Goal: Information Seeking & Learning: Learn about a topic

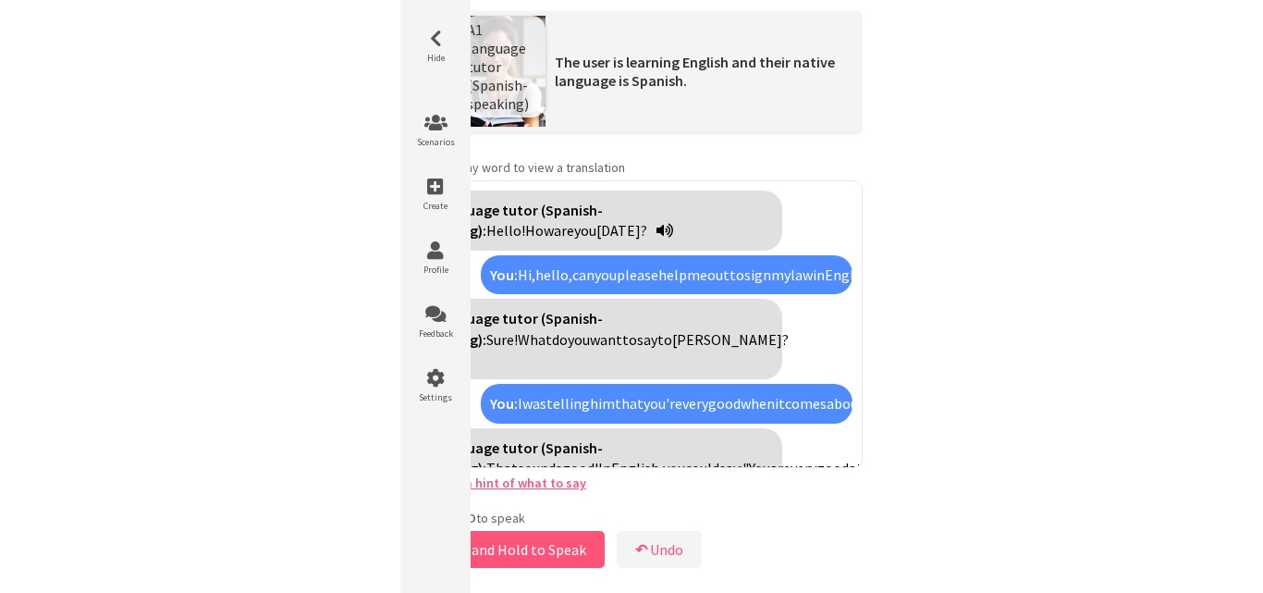
scroll to position [1856, 0]
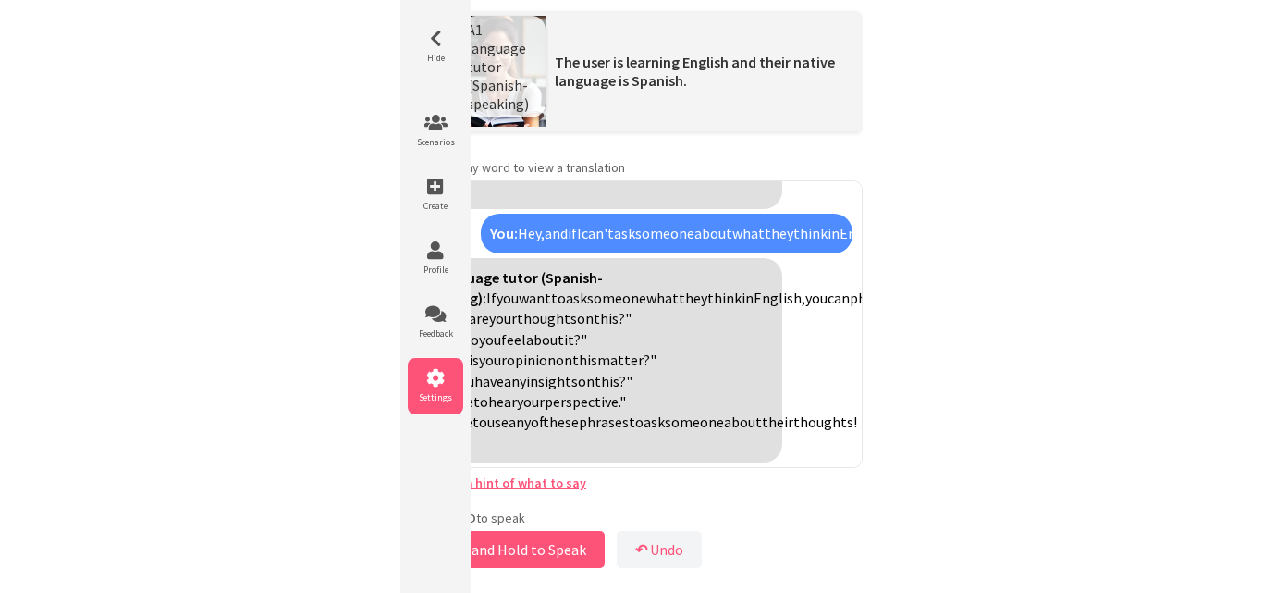
click at [442, 384] on icon at bounding box center [435, 378] width 55 height 18
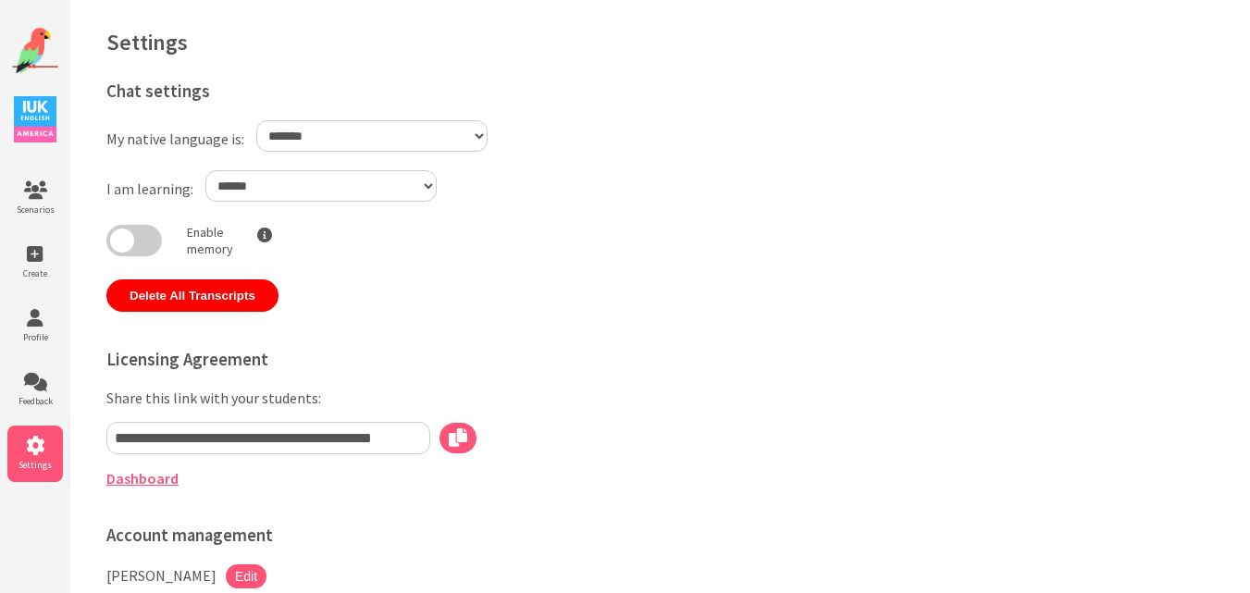
select select "**"
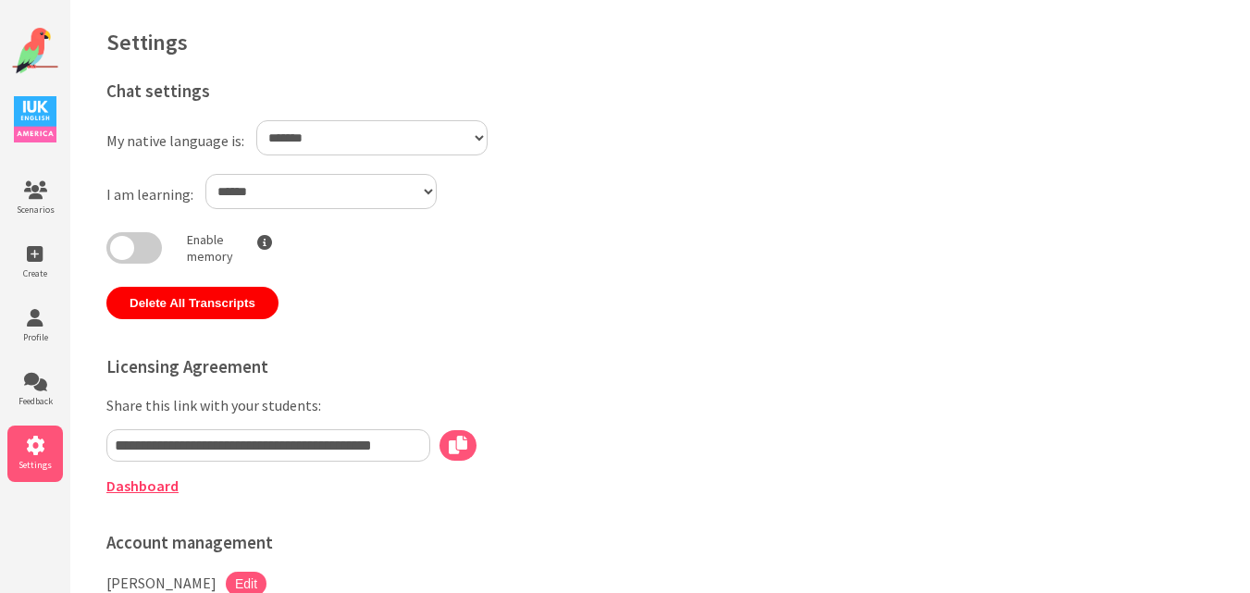
click at [134, 487] on link "Dashboard" at bounding box center [142, 485] width 72 height 18
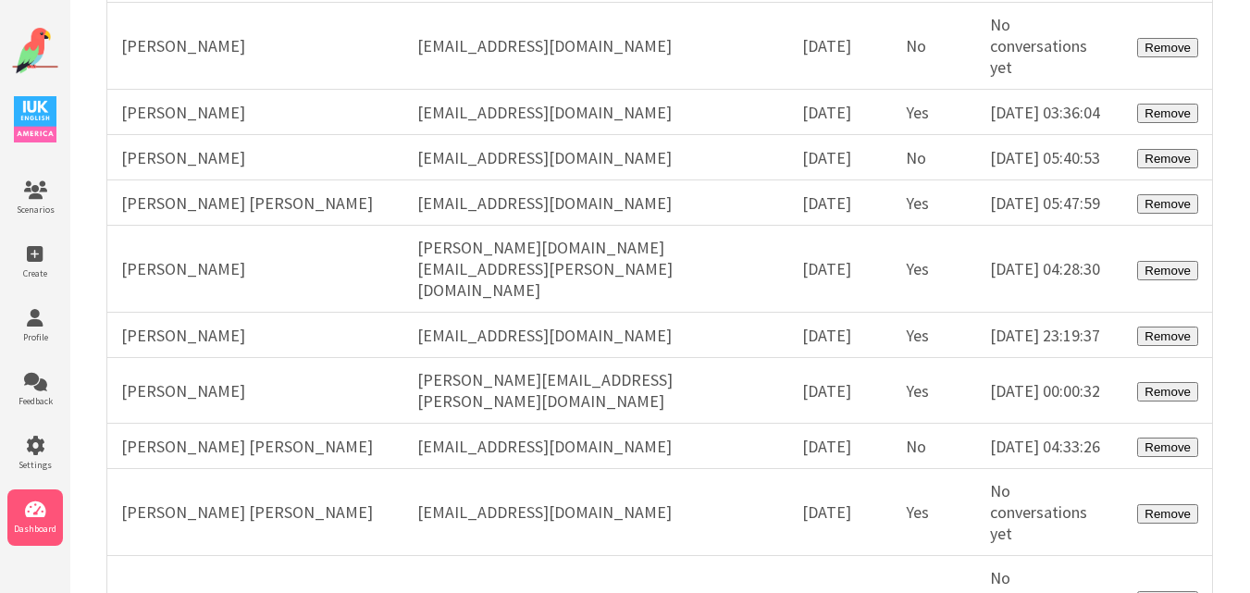
scroll to position [7821, 0]
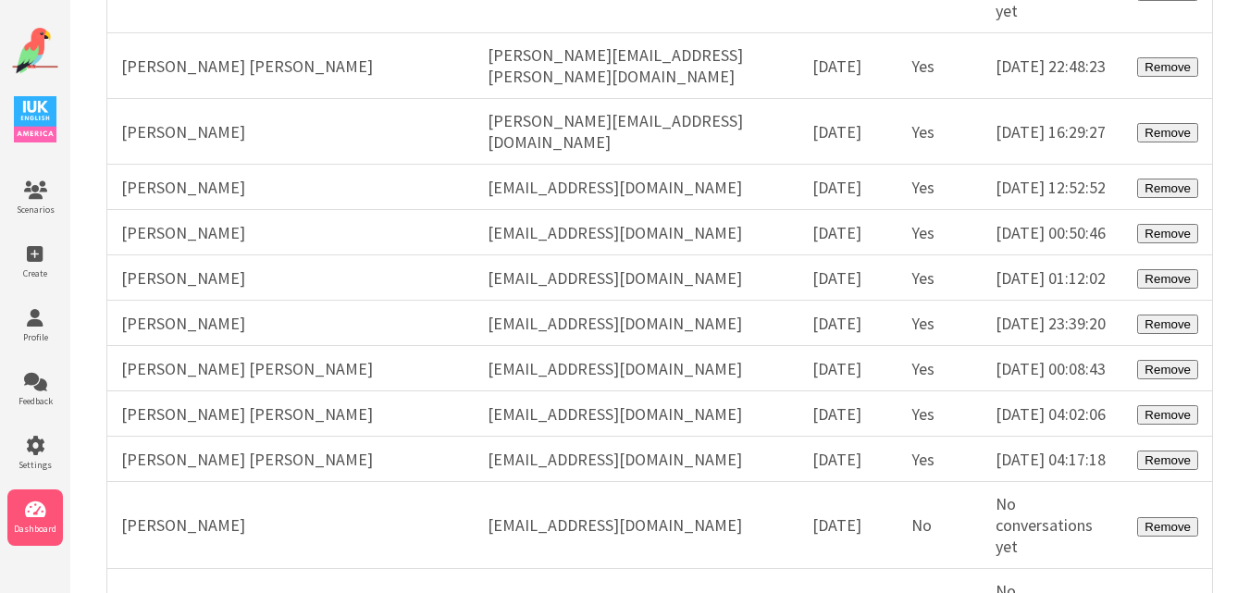
scroll to position [54878, 0]
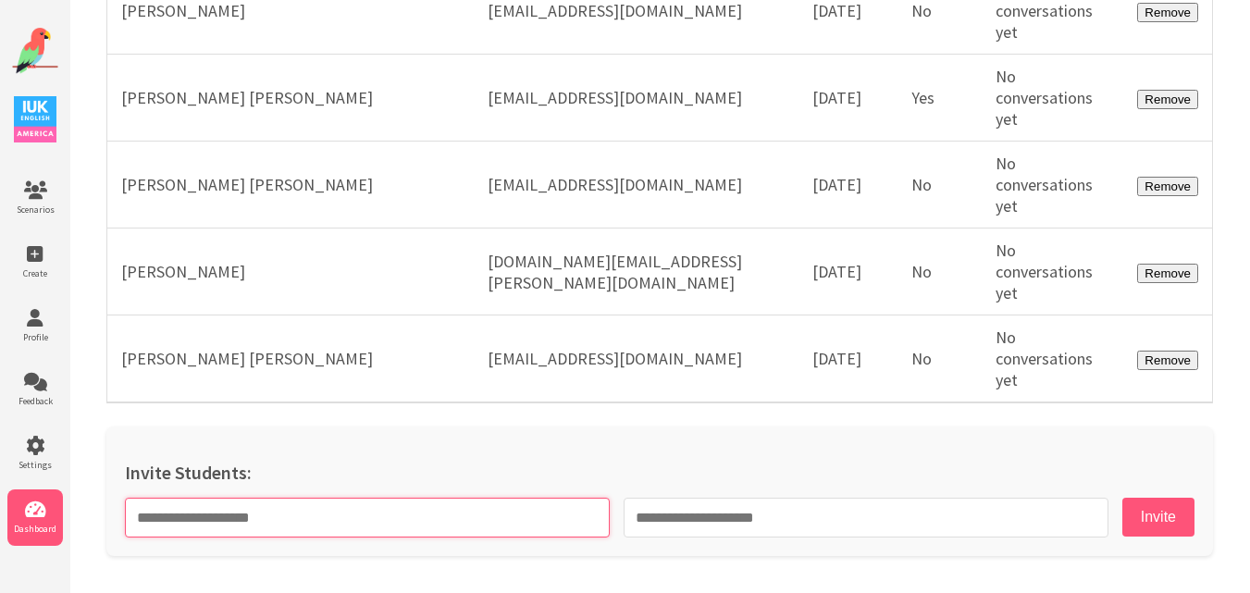
click at [466, 508] on input "text" at bounding box center [367, 518] width 485 height 40
paste input "**********"
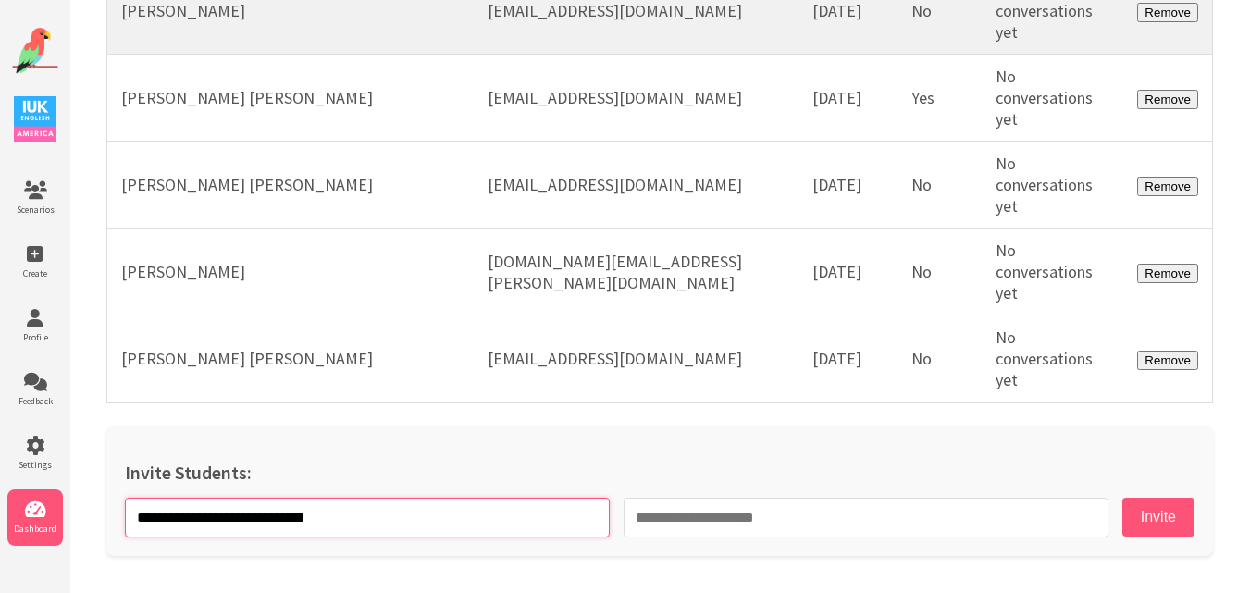
type input "**********"
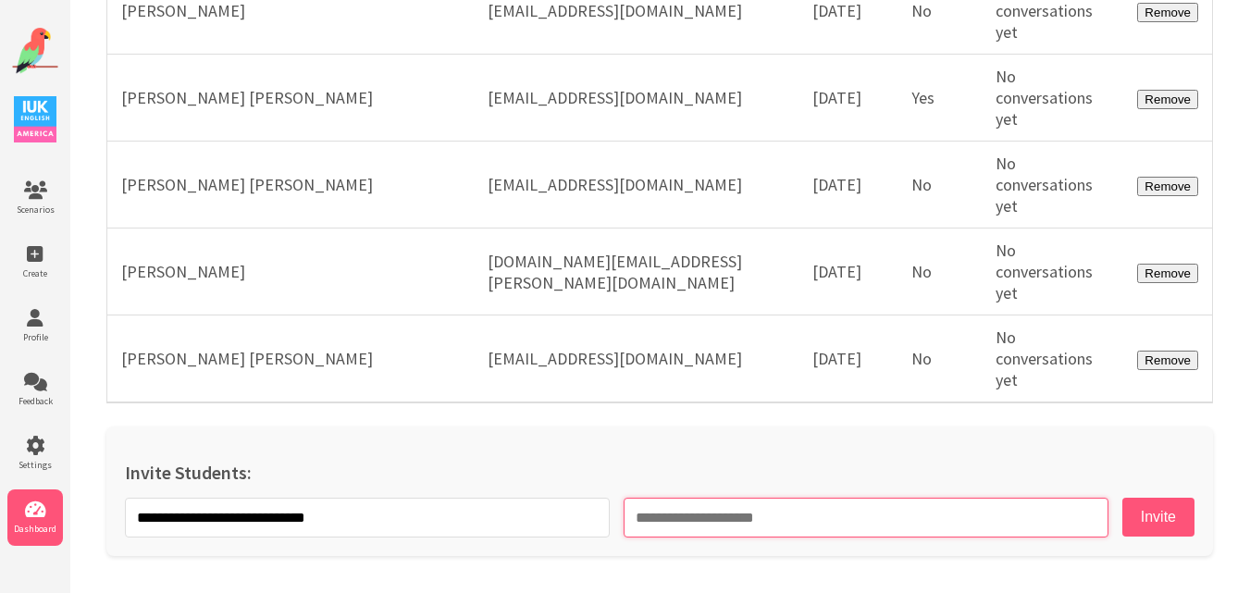
click at [801, 522] on input "email" at bounding box center [865, 518] width 485 height 40
paste input "**********"
type input "**********"
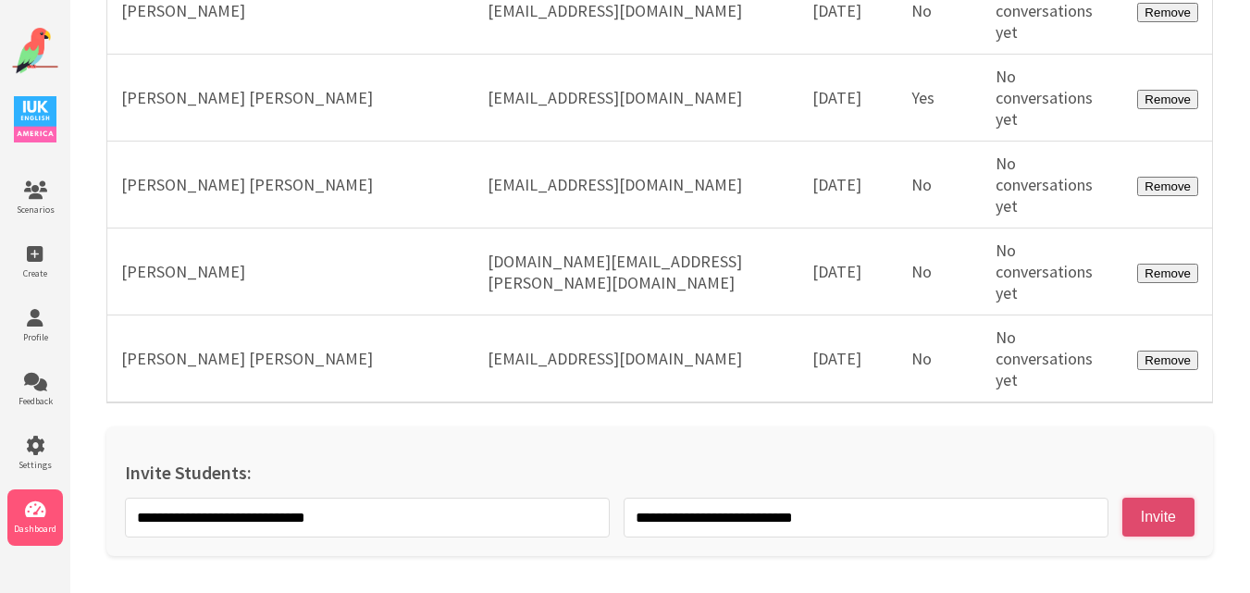
click at [1148, 523] on button "Invite" at bounding box center [1158, 517] width 72 height 39
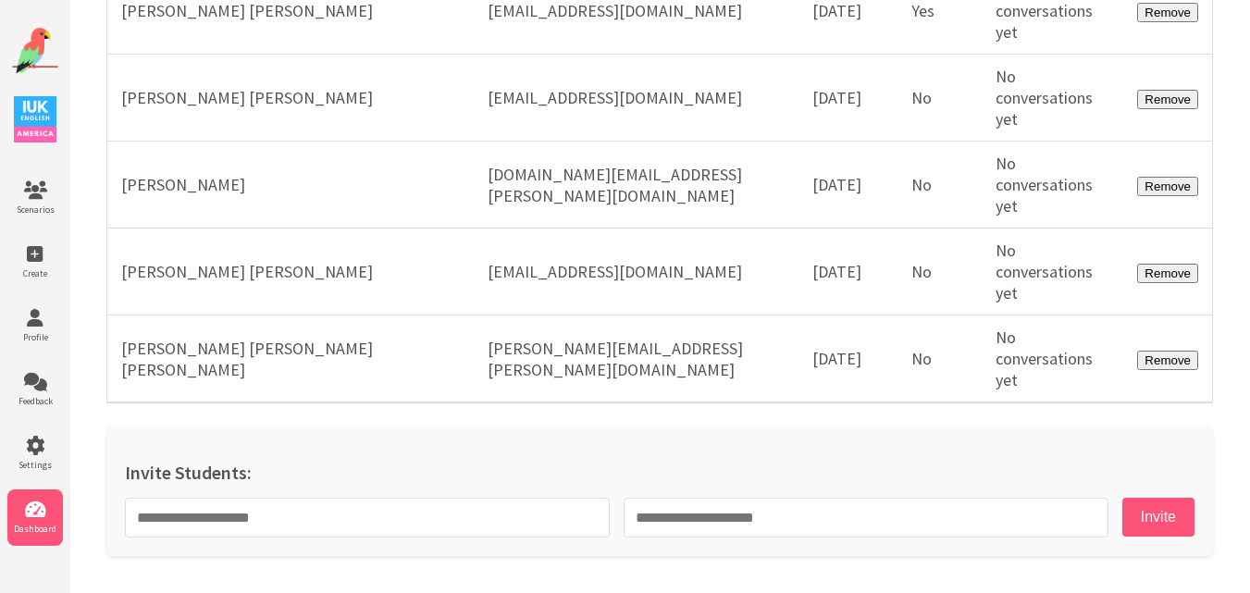
scroll to position [54965, 0]
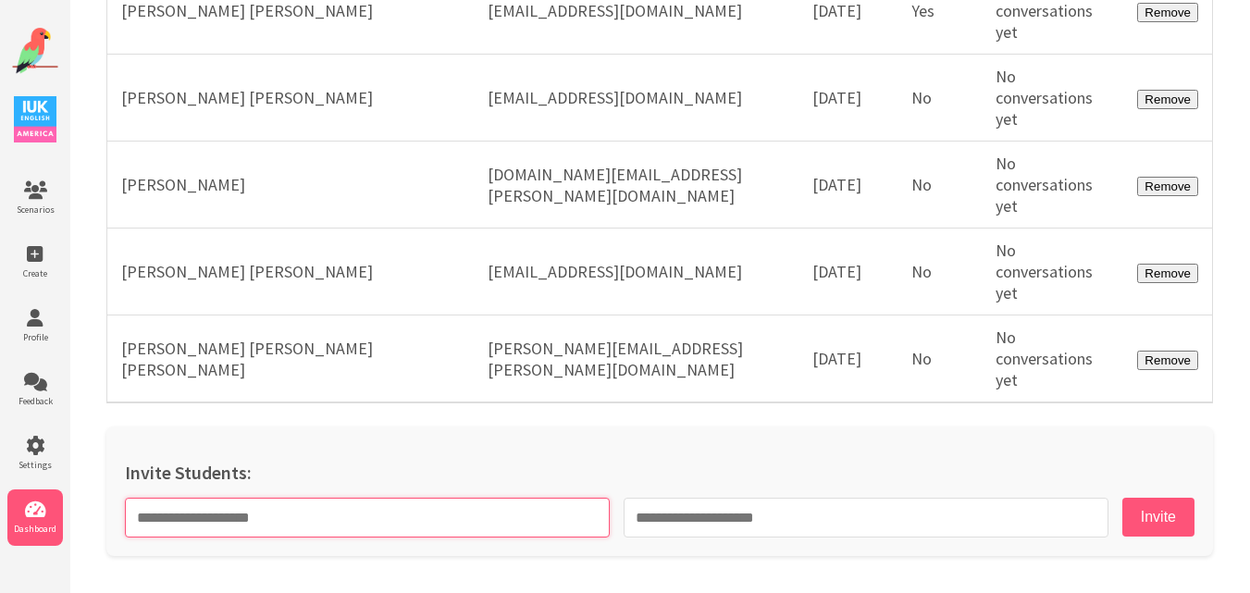
click at [425, 511] on input "text" at bounding box center [367, 518] width 485 height 40
paste input "**********"
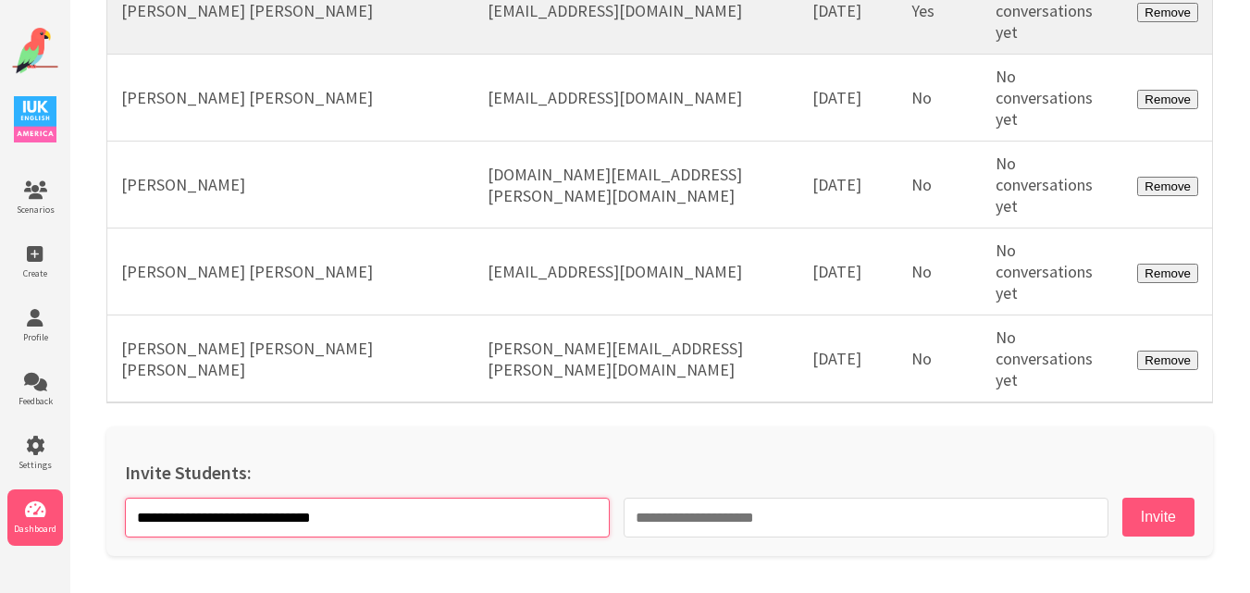
type input "**********"
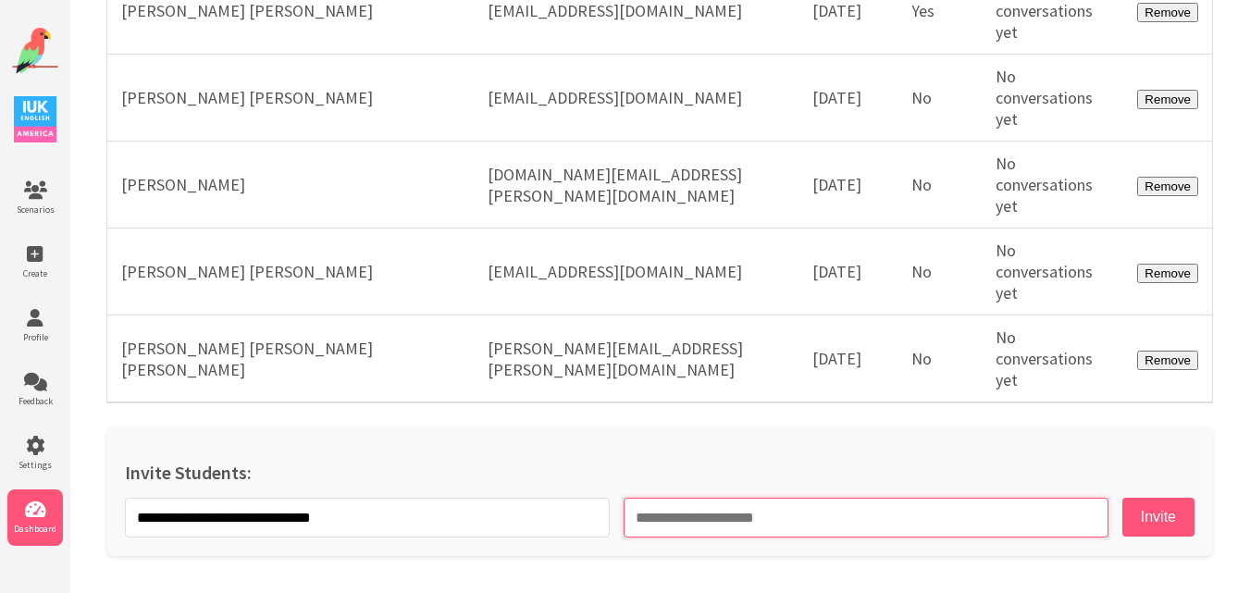
click at [684, 533] on input "email" at bounding box center [865, 518] width 485 height 40
paste input "**********"
type input "**********"
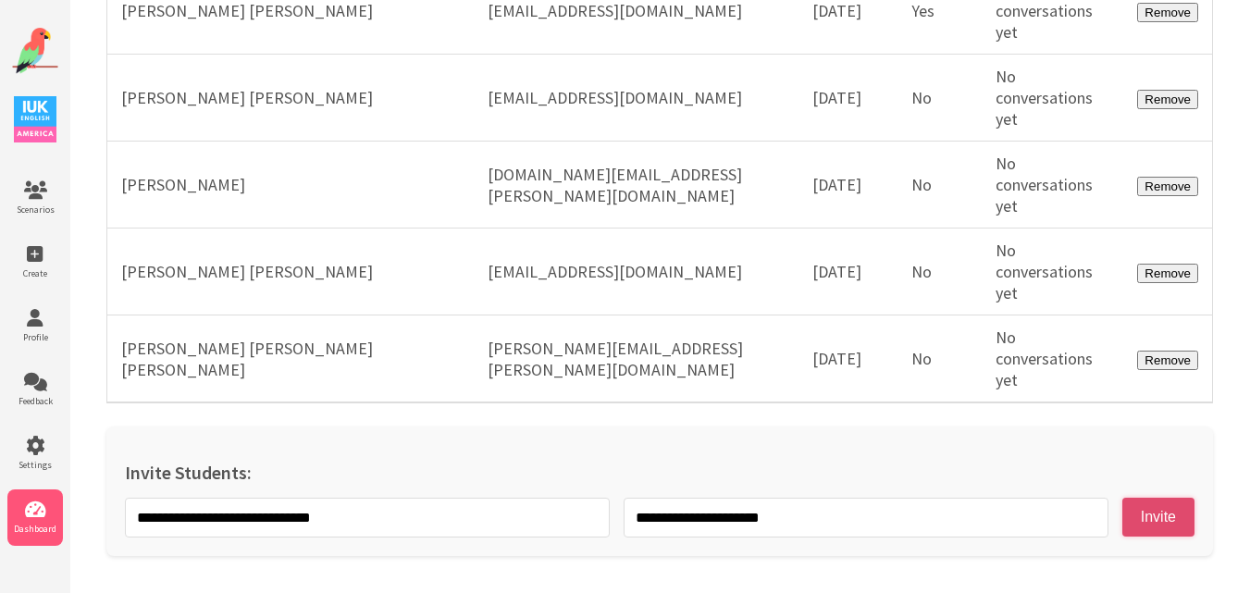
click at [1177, 525] on button "Invite" at bounding box center [1158, 517] width 72 height 39
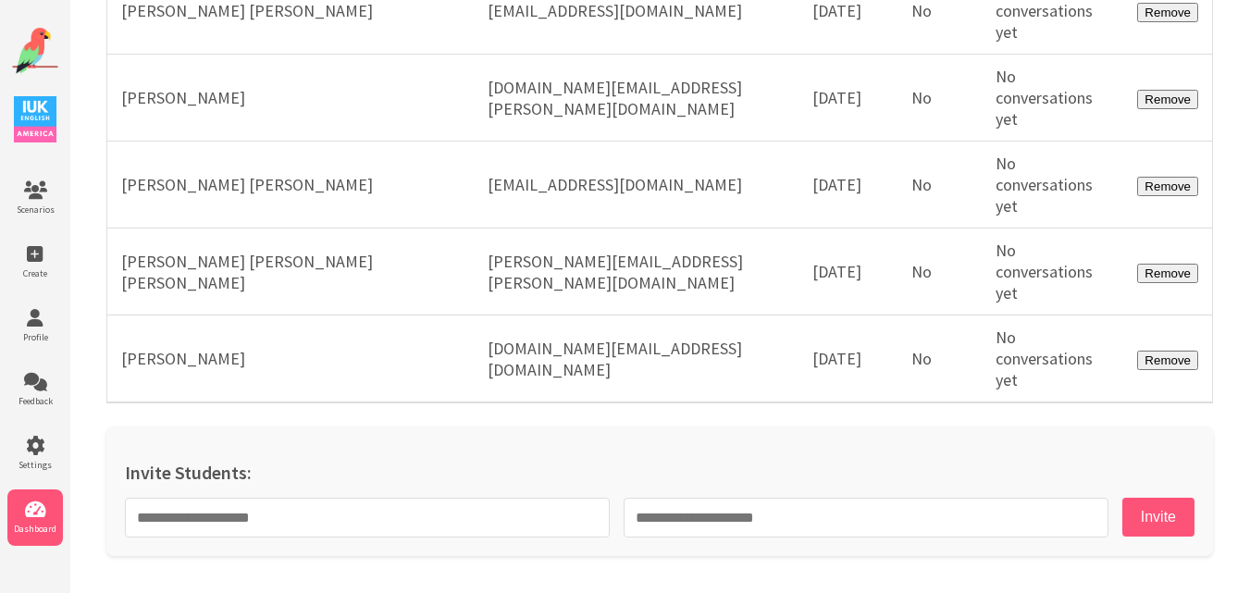
scroll to position [55052, 0]
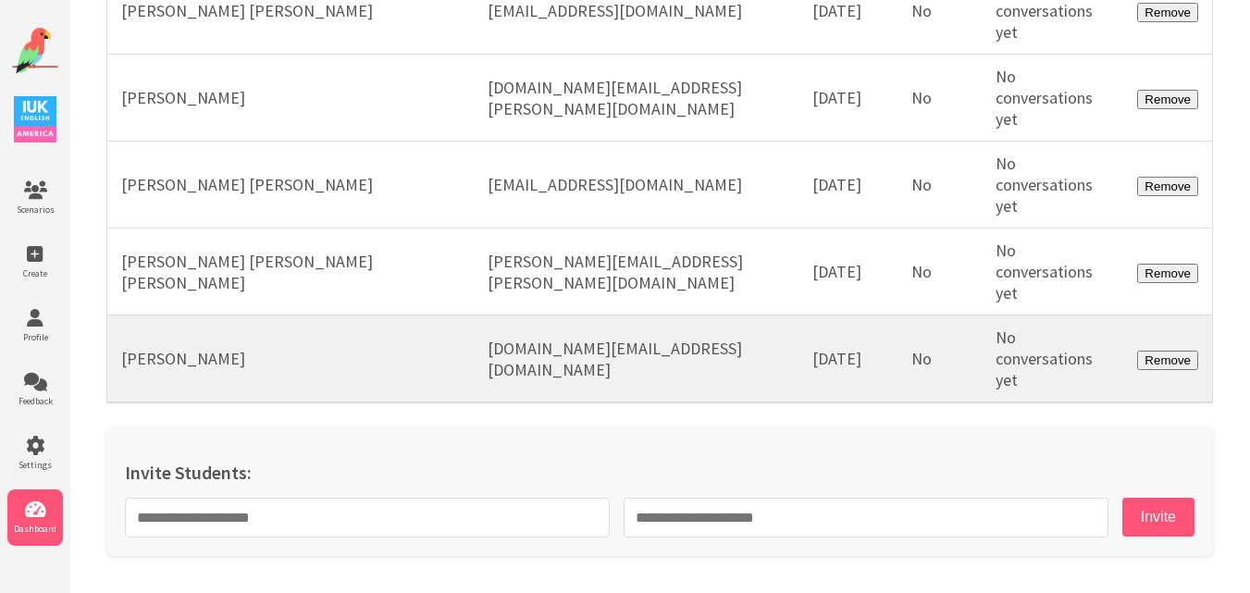
click at [583, 355] on td "sebasrmz.edu@gmail.com" at bounding box center [636, 359] width 325 height 88
copy tr "sebasrmz.edu@gmail.com"
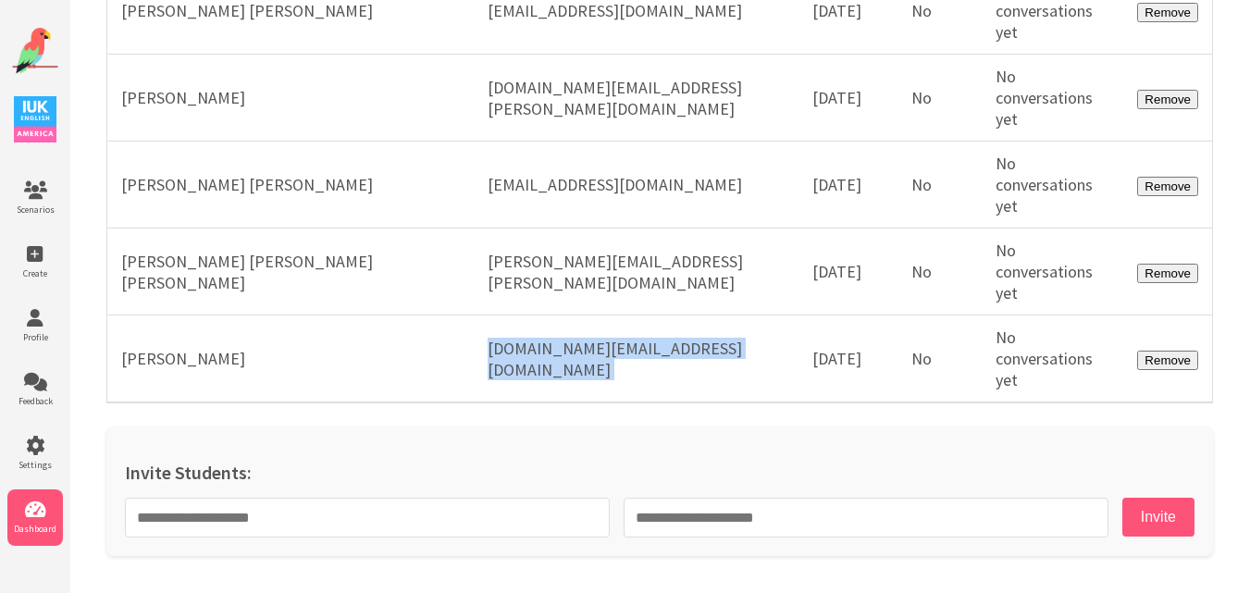
click at [26, 48] on img at bounding box center [35, 51] width 46 height 46
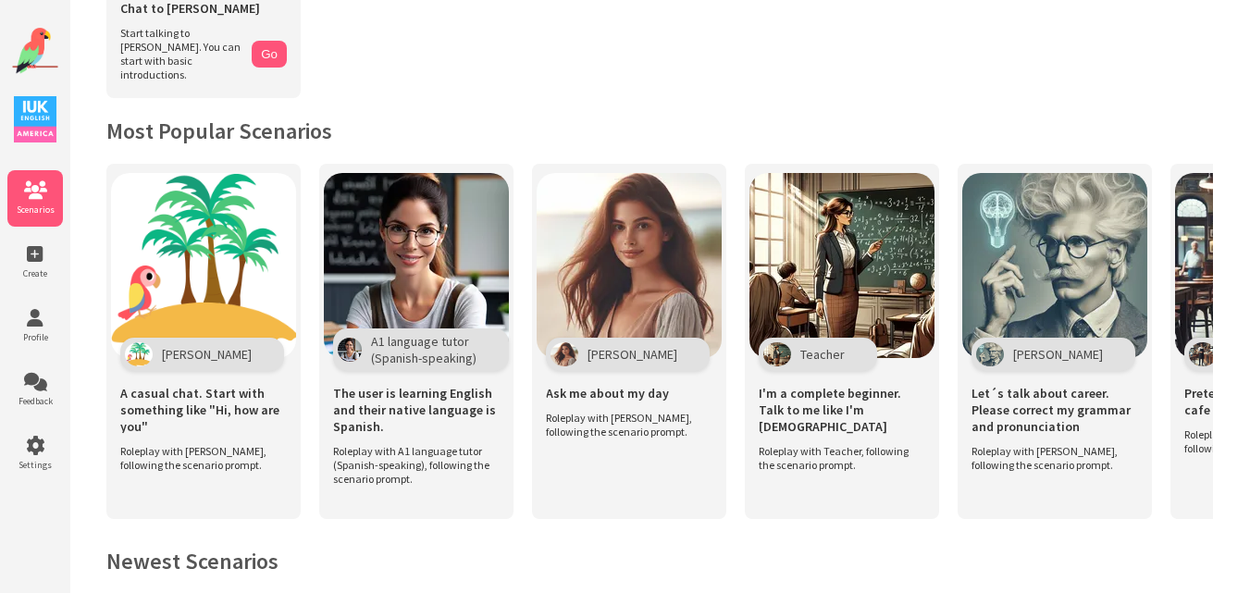
scroll to position [245, 0]
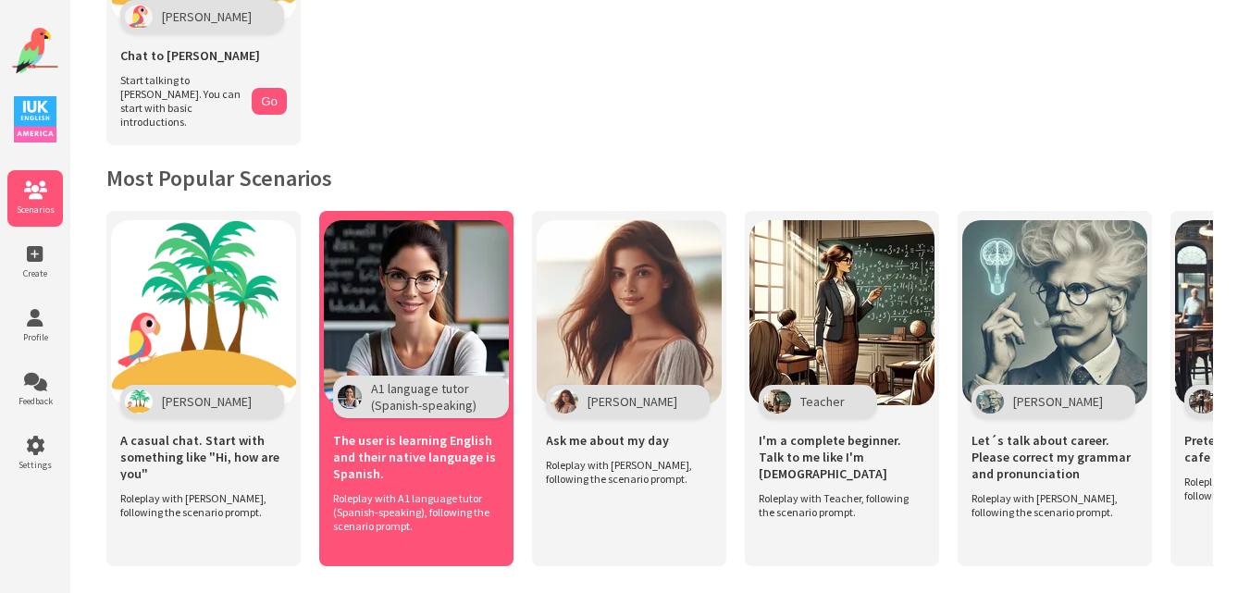
click at [422, 302] on img at bounding box center [416, 312] width 185 height 185
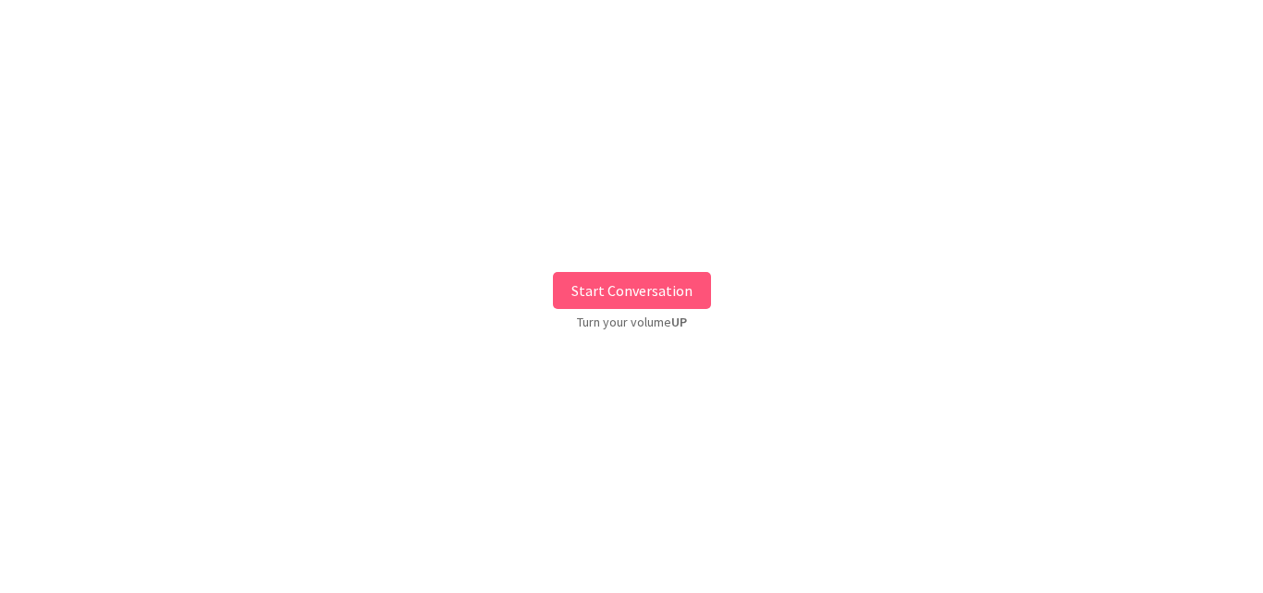
click at [640, 290] on button "Start Conversation" at bounding box center [632, 290] width 158 height 37
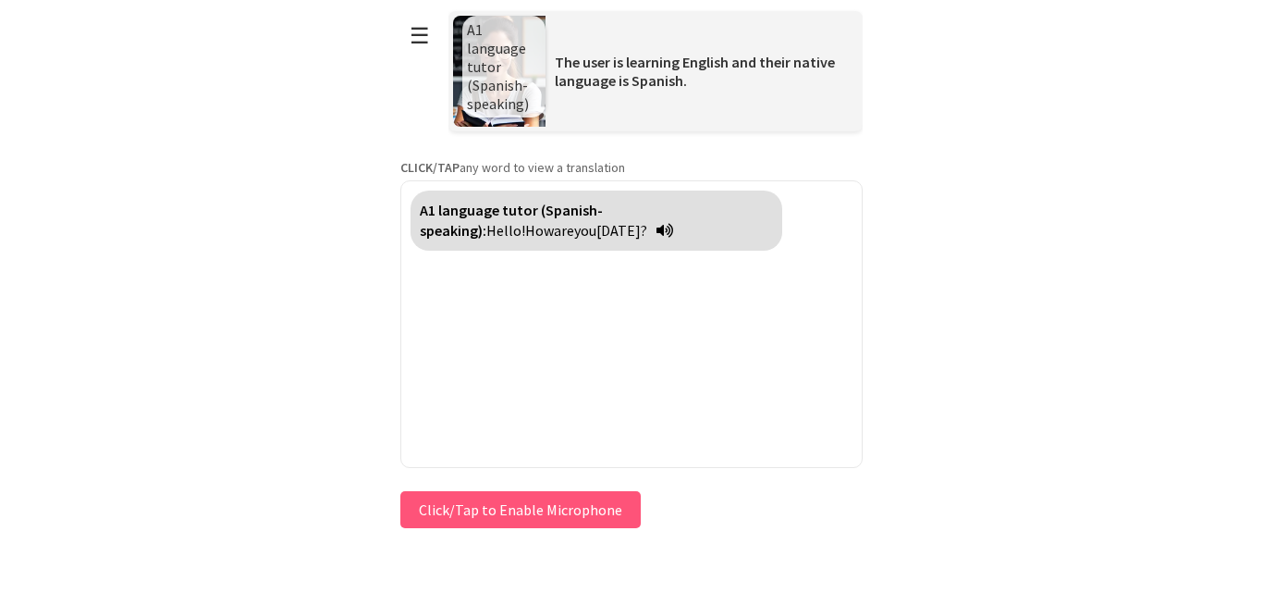
click at [442, 517] on button "Click/Tap to Enable Microphone" at bounding box center [521, 509] width 240 height 37
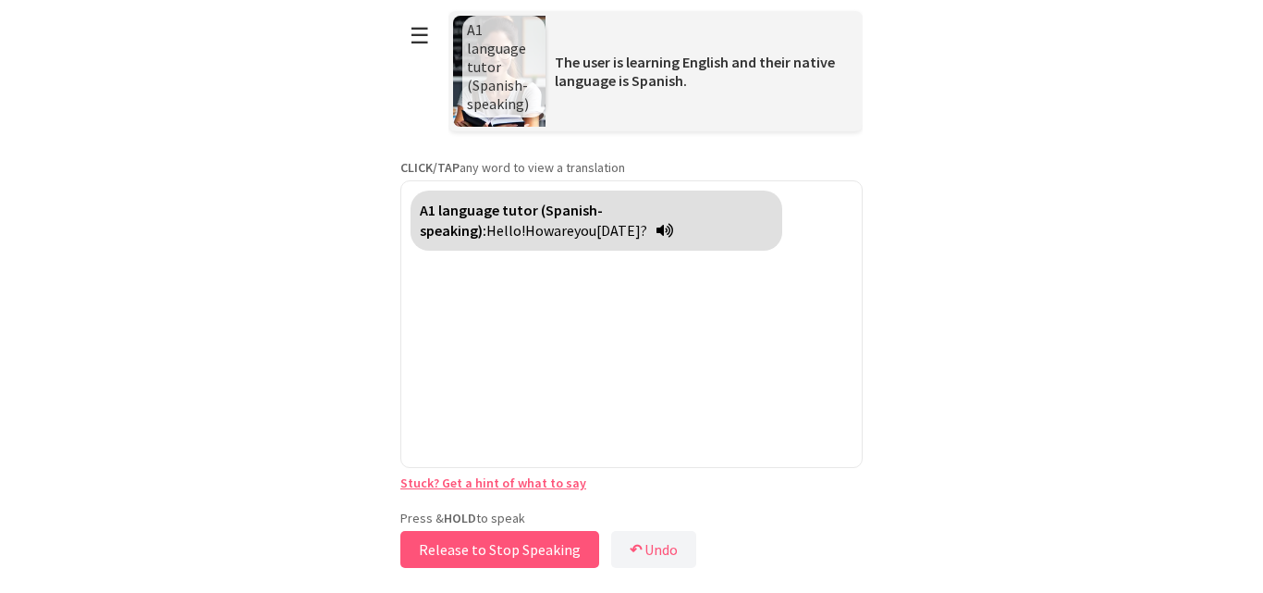
click at [471, 544] on button "Release to Stop Speaking" at bounding box center [500, 549] width 199 height 37
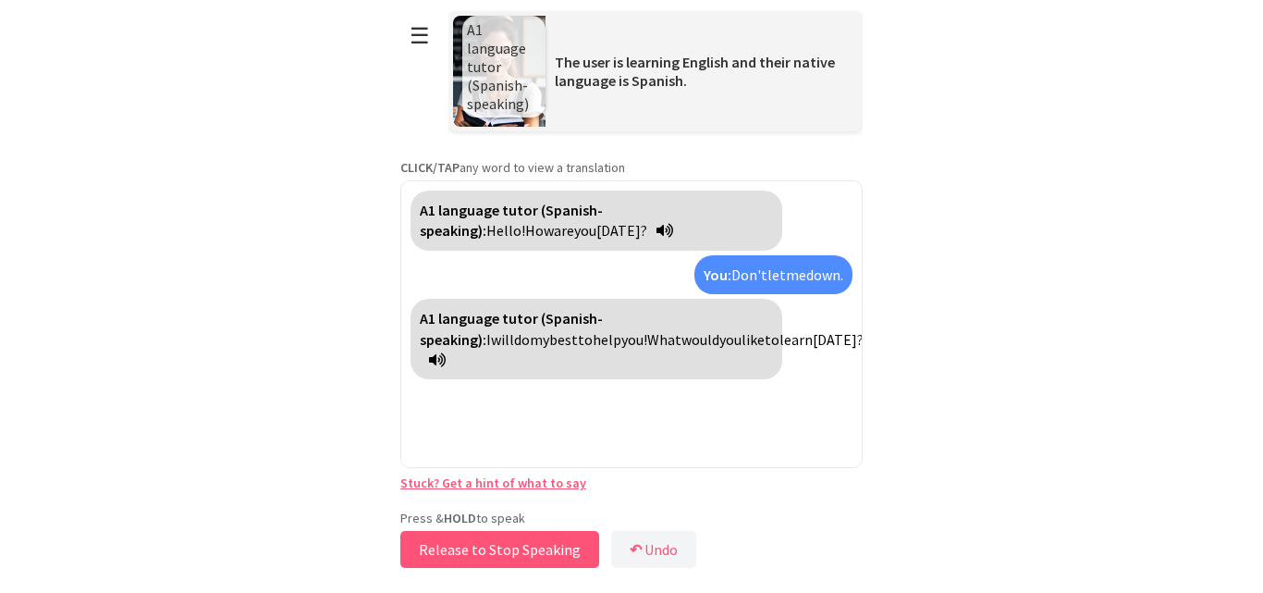
click at [553, 557] on button "Release to Stop Speaking" at bounding box center [500, 549] width 199 height 37
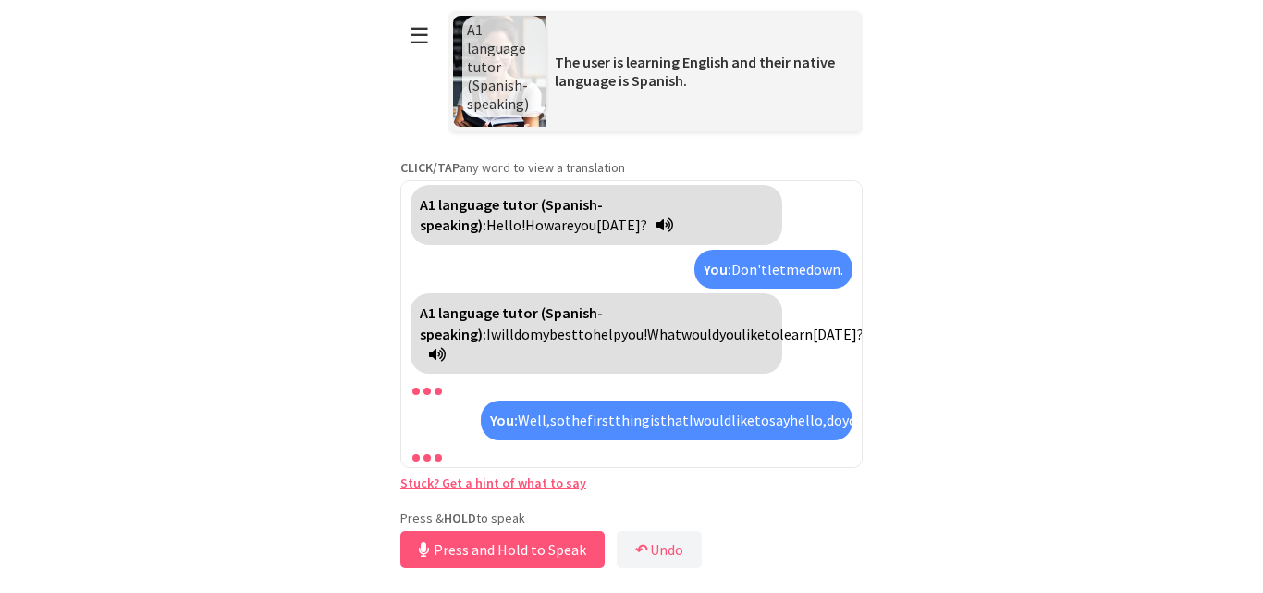
scroll to position [89, 0]
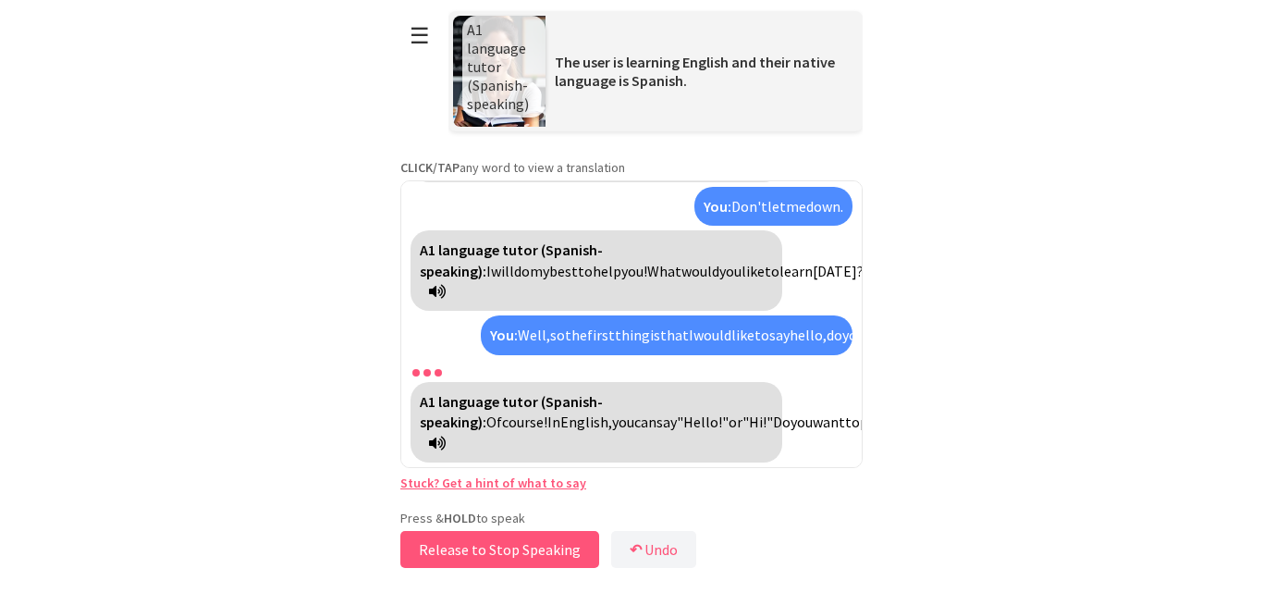
click at [553, 557] on button "Release to Stop Speaking" at bounding box center [500, 549] width 199 height 37
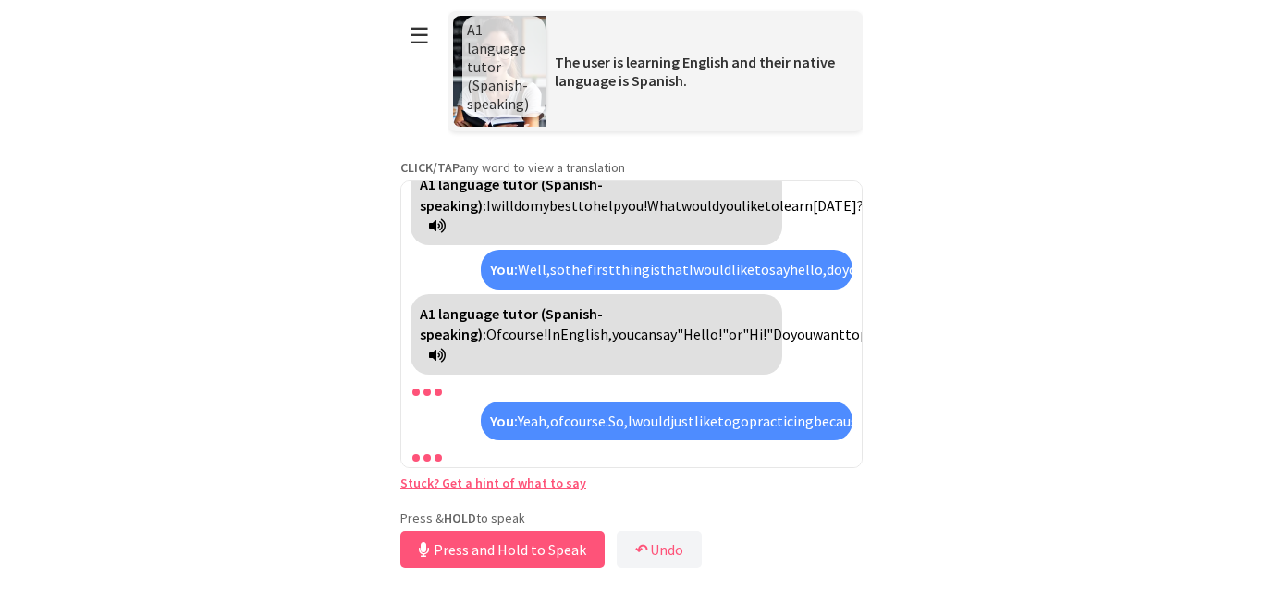
scroll to position [260, 0]
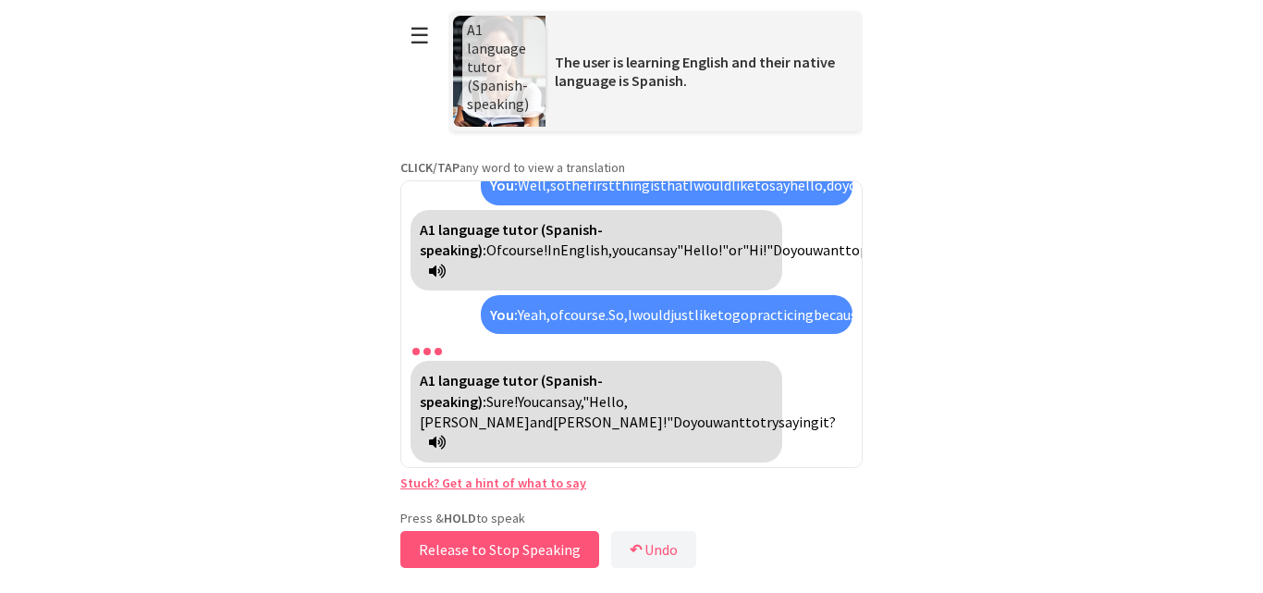
click at [496, 542] on button "Release to Stop Speaking" at bounding box center [500, 549] width 199 height 37
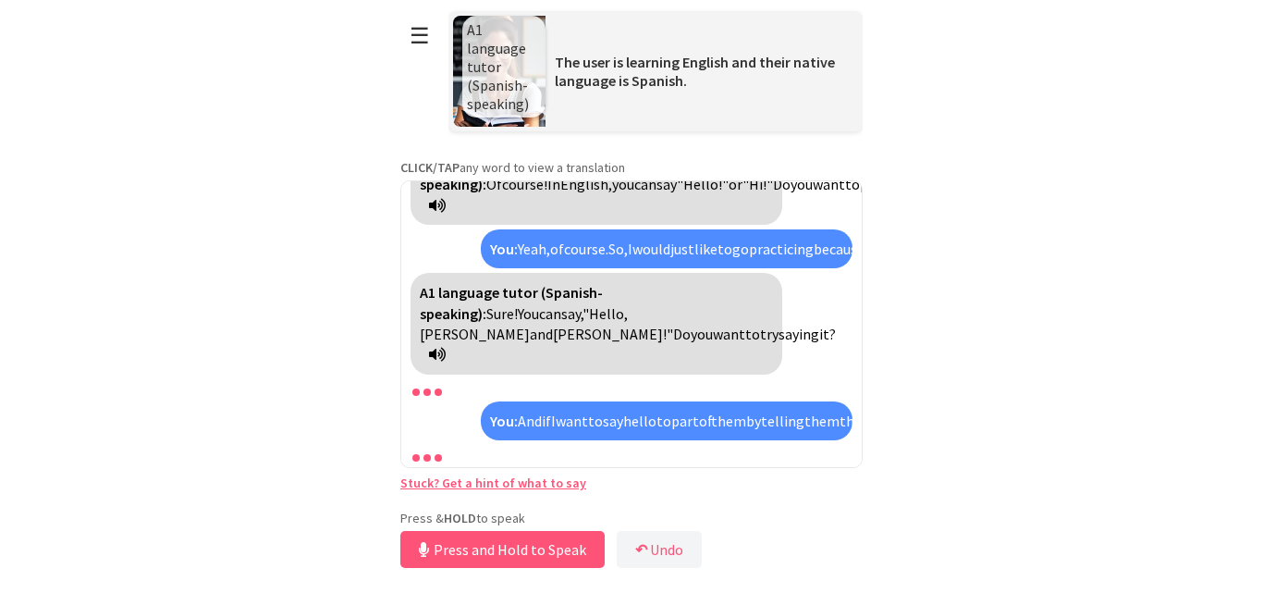
scroll to position [450, 0]
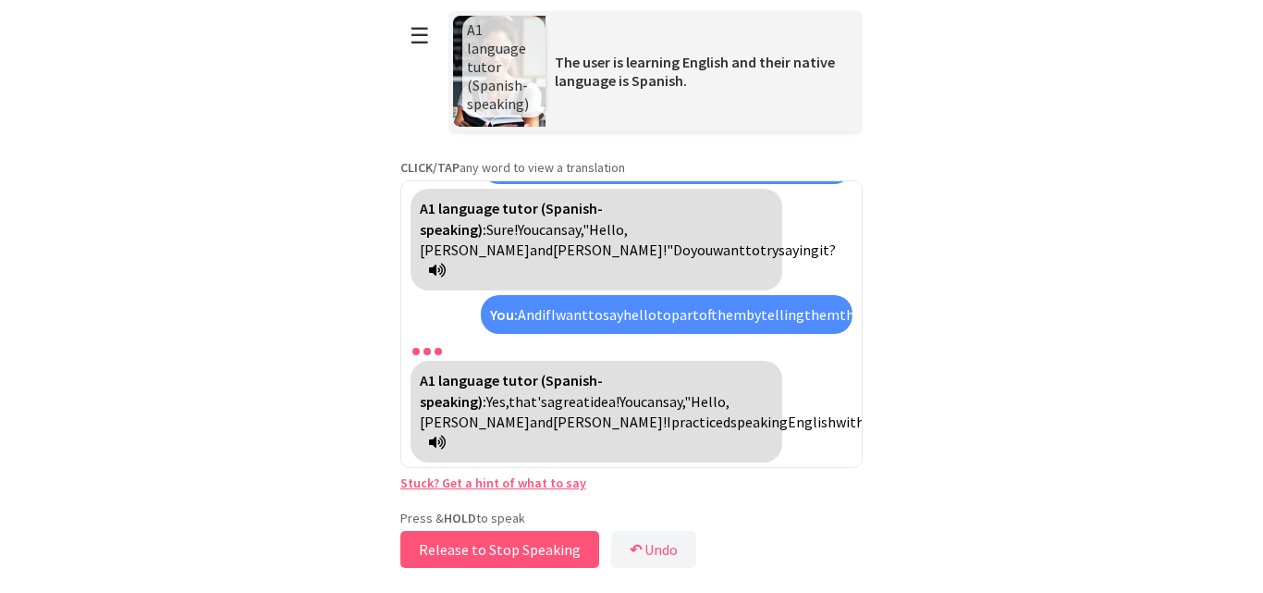
click at [496, 542] on button "Release to Stop Speaking" at bounding box center [500, 549] width 199 height 37
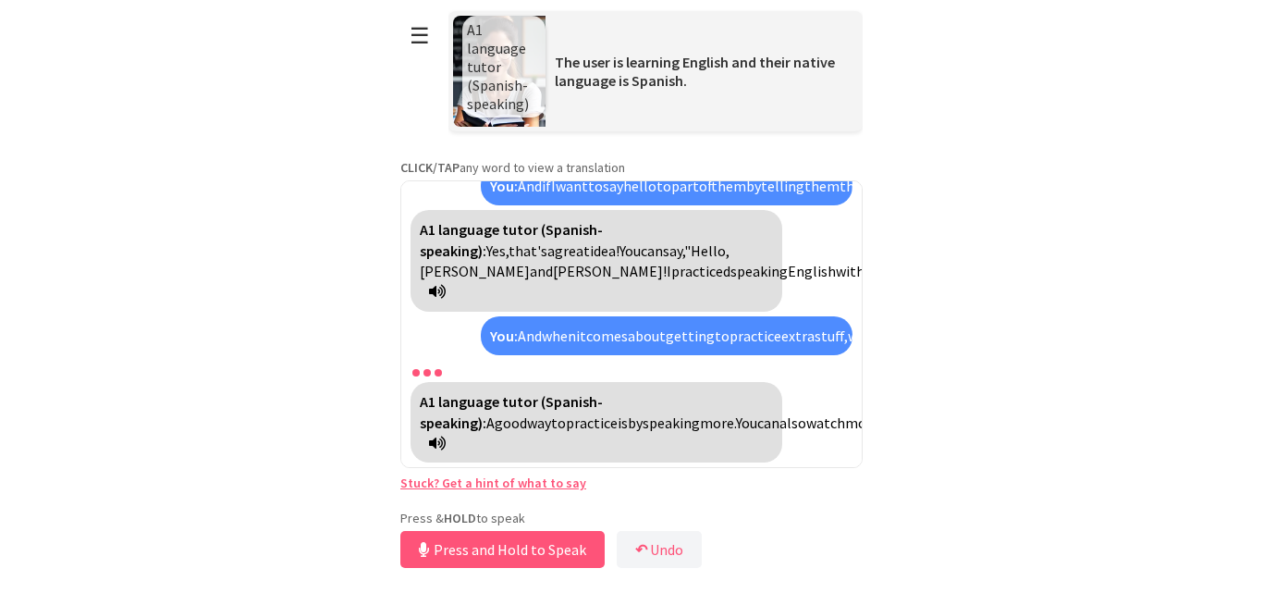
scroll to position [642, 0]
click at [496, 542] on button "Release to Stop Speaking" at bounding box center [500, 549] width 199 height 37
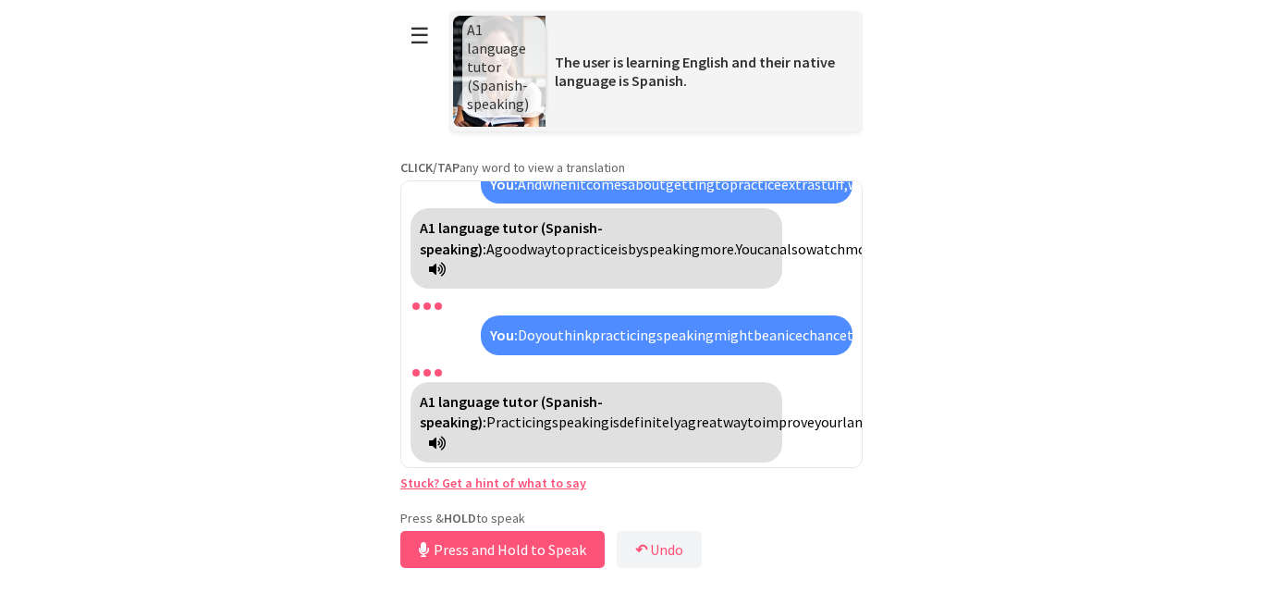
scroll to position [876, 0]
click at [496, 542] on button "Release to Stop Speaking" at bounding box center [500, 549] width 199 height 37
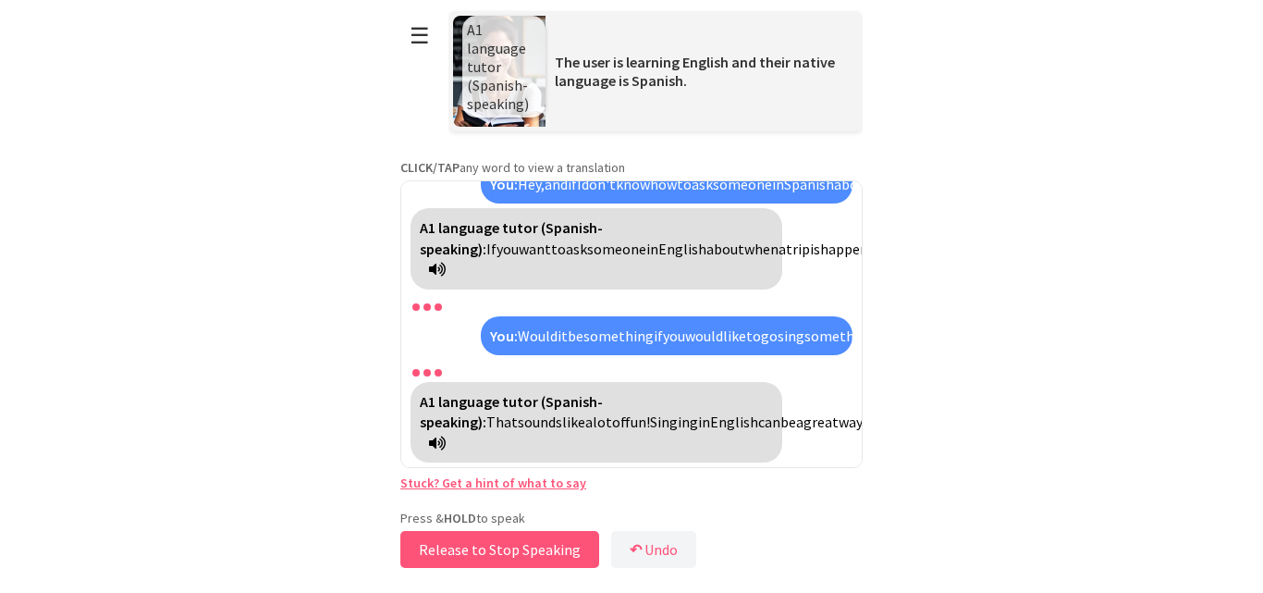
click at [496, 542] on button "Release to Stop Speaking" at bounding box center [500, 549] width 199 height 37
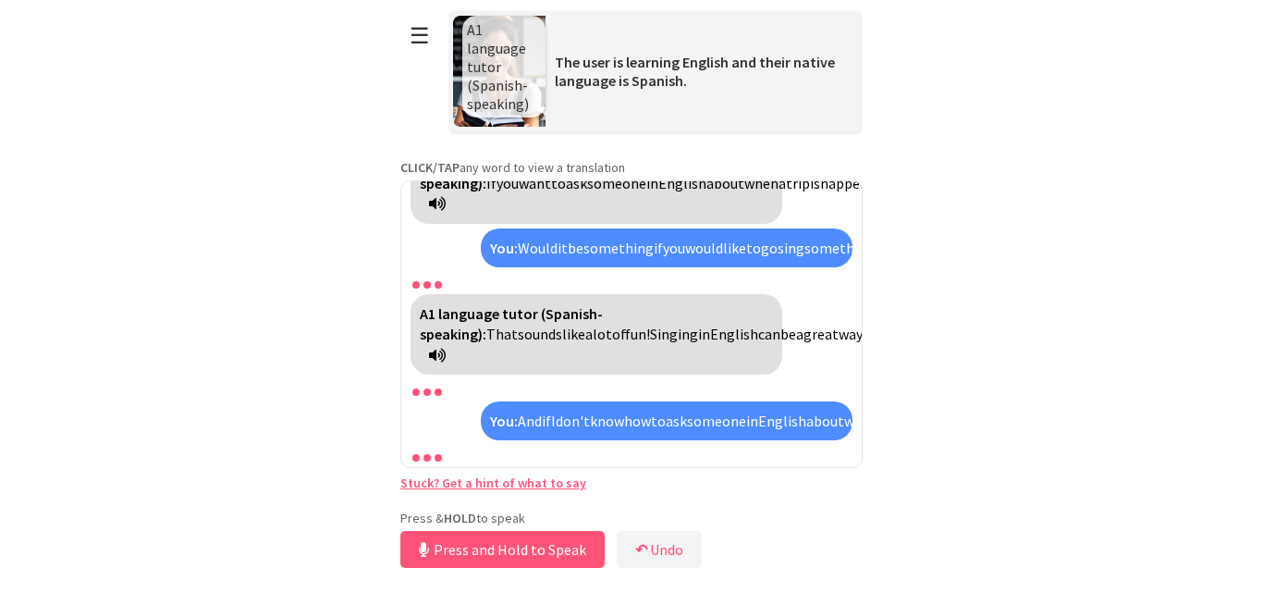
scroll to position [1471, 0]
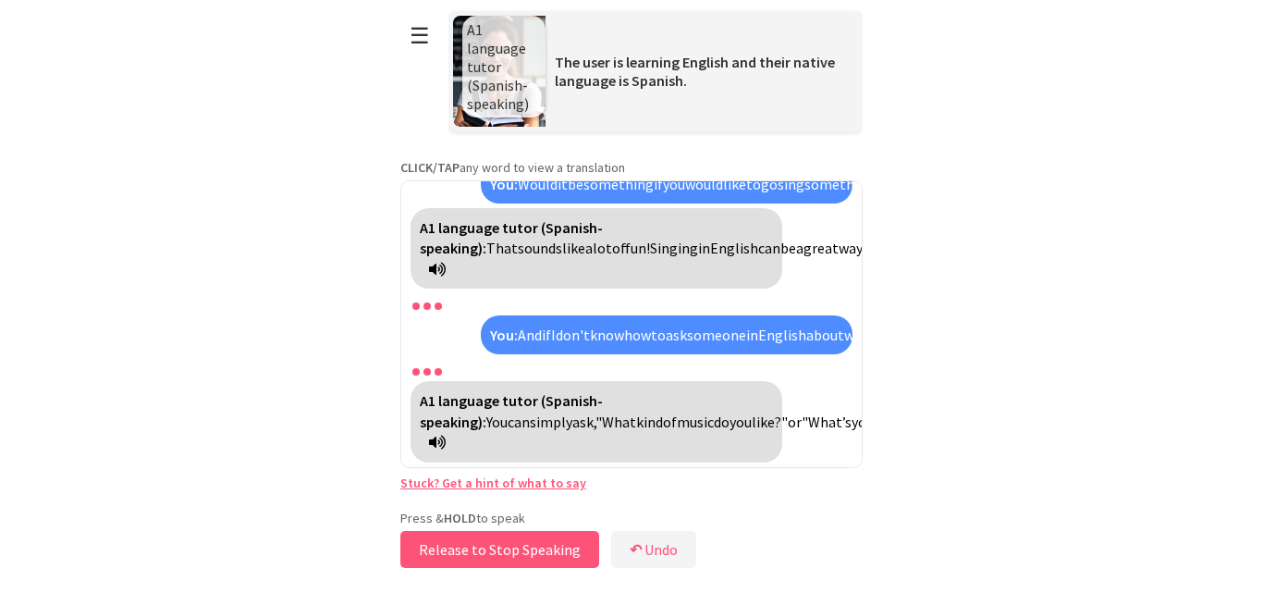
click at [496, 542] on button "Release to Stop Speaking" at bounding box center [500, 549] width 199 height 37
click at [431, 490] on link "Stuck? Get a hint of what to say" at bounding box center [494, 483] width 186 height 17
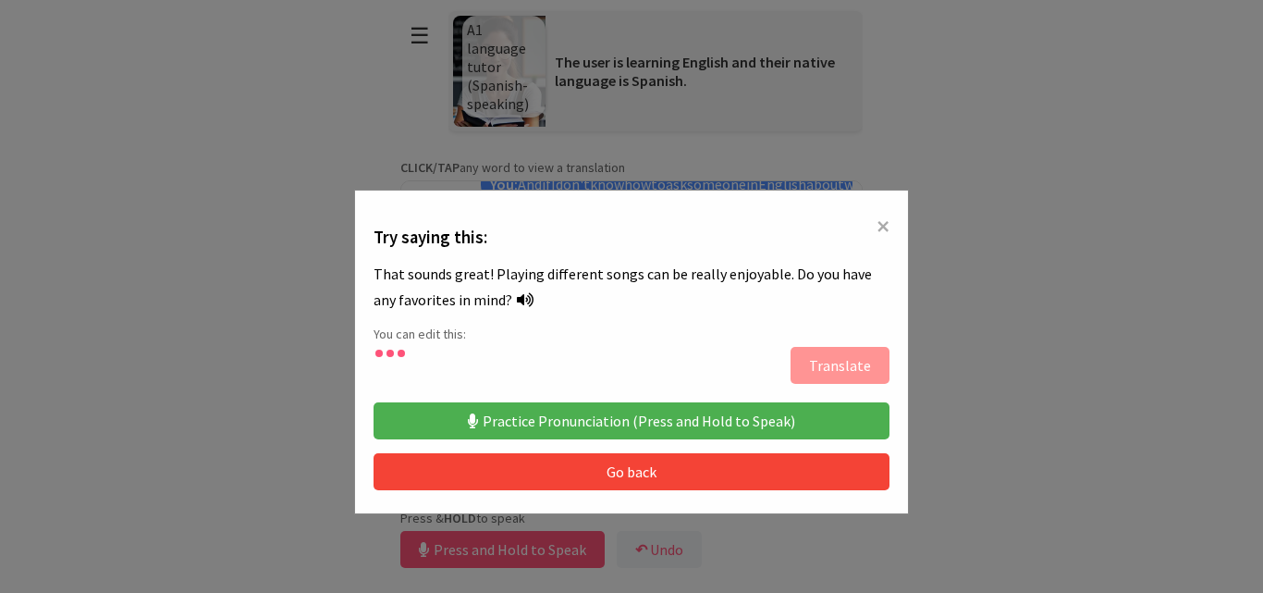
click at [565, 419] on button "Practice Pronunciation (Press and Hold to Speak)" at bounding box center [632, 420] width 516 height 37
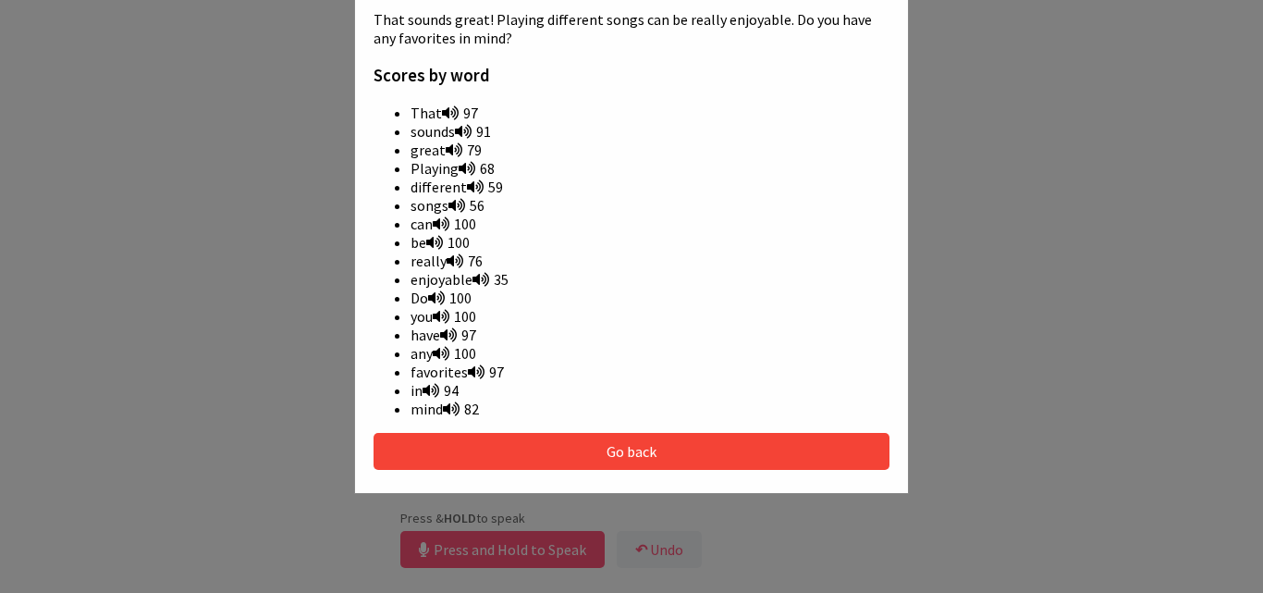
scroll to position [462, 0]
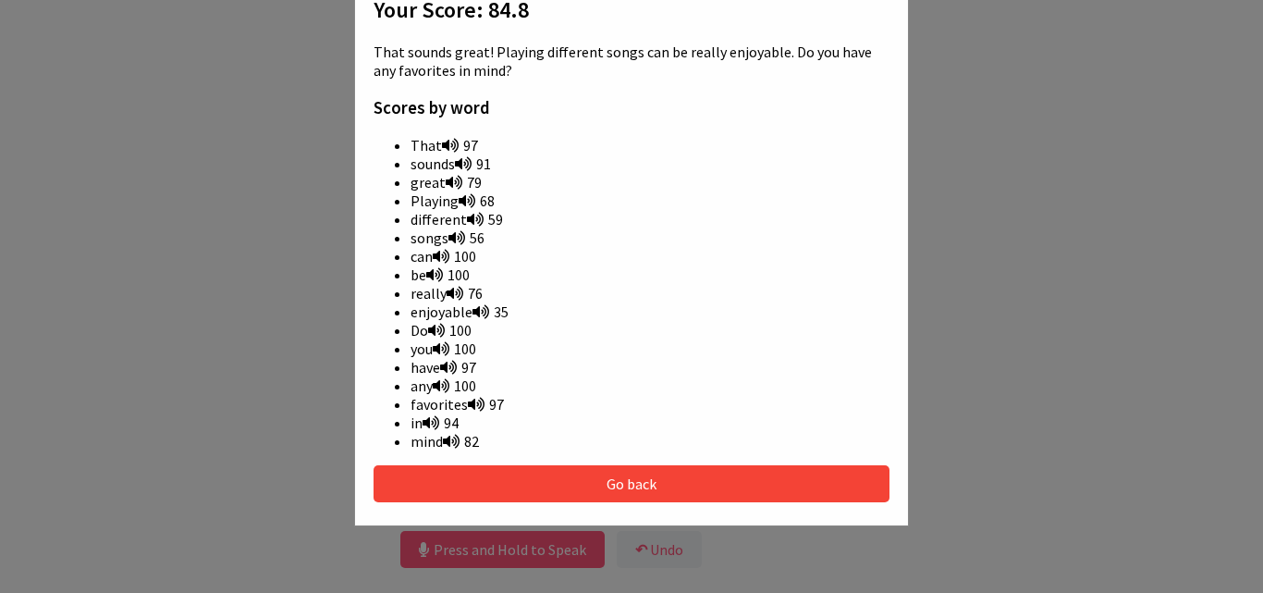
click at [450, 182] on icon at bounding box center [454, 182] width 17 height 15
click at [555, 472] on button "Go back" at bounding box center [632, 483] width 516 height 37
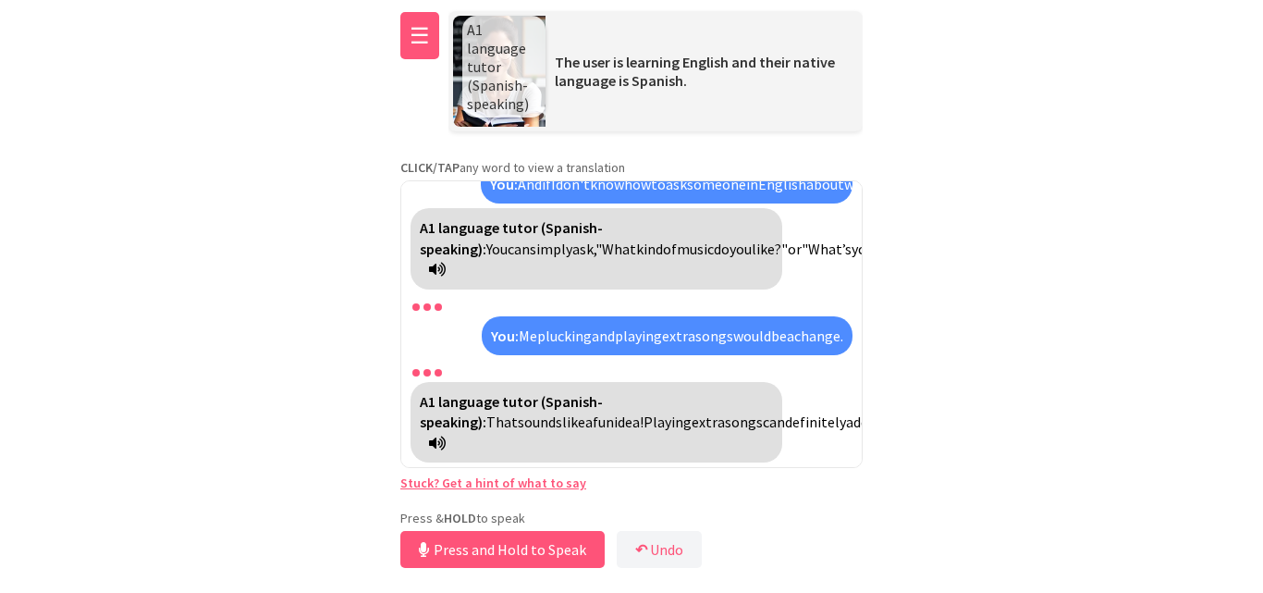
click at [417, 45] on button "☰" at bounding box center [420, 35] width 39 height 47
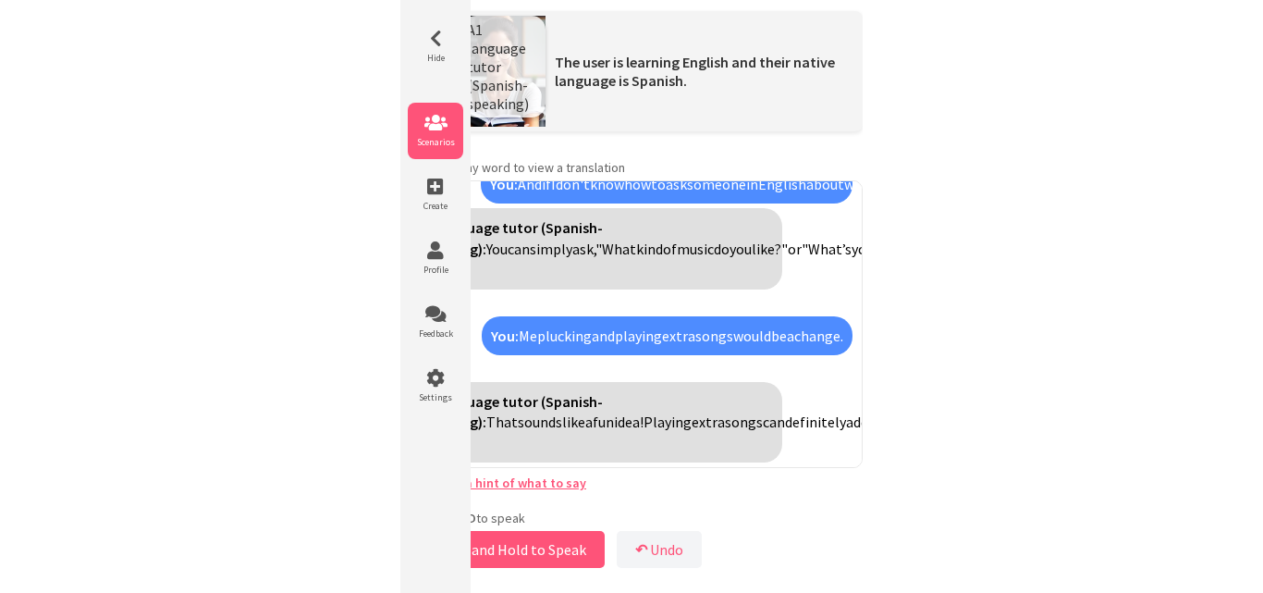
click at [447, 121] on icon at bounding box center [435, 123] width 55 height 18
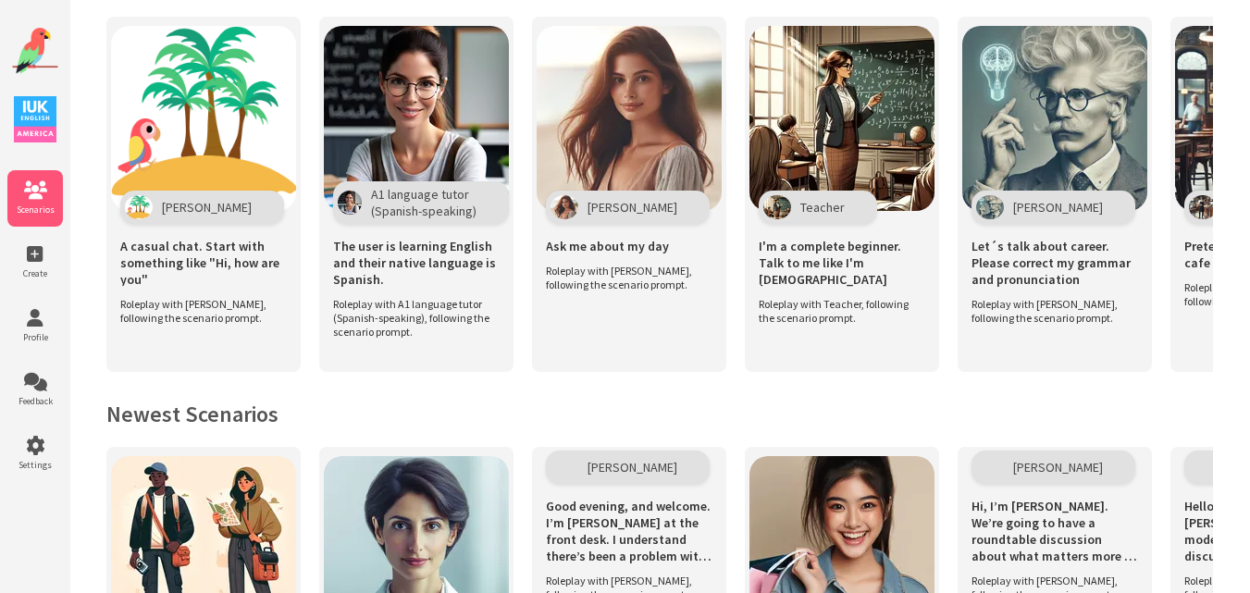
scroll to position [370, 0]
